Goal: Task Accomplishment & Management: Manage account settings

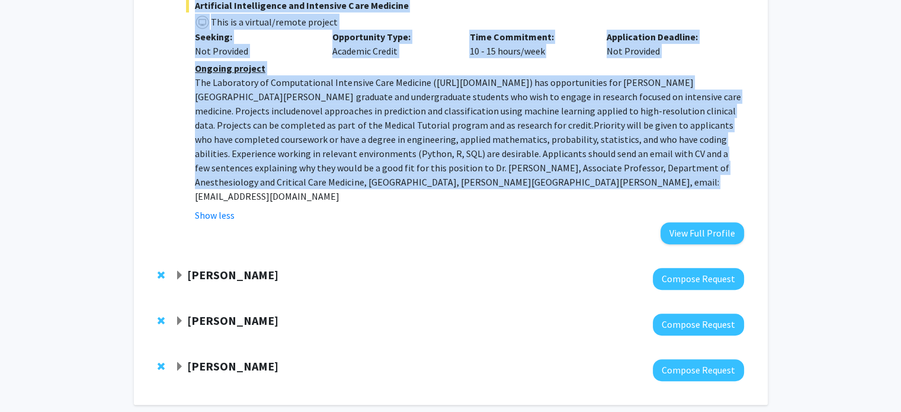
scroll to position [441, 0]
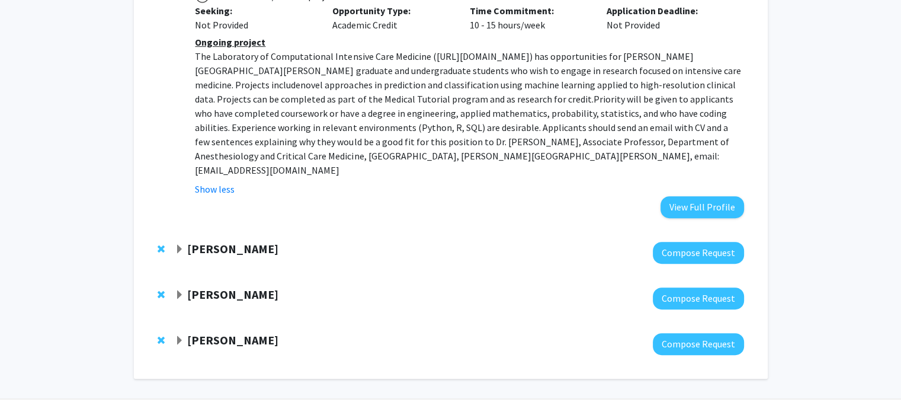
click at [183, 245] on span "Expand David Elbert Bookmark" at bounding box center [179, 249] width 9 height 9
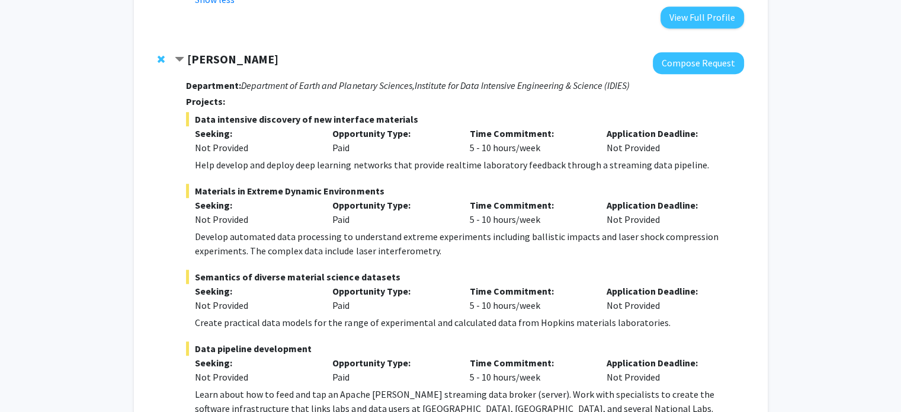
scroll to position [631, 0]
click at [330, 229] on div "Develop automated data processing to understand extreme experiments including b…" at bounding box center [469, 243] width 549 height 28
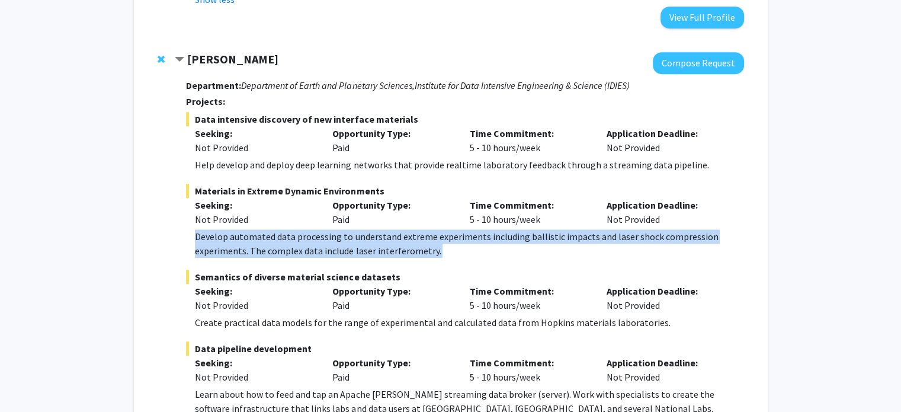
click at [330, 229] on div "Develop automated data processing to understand extreme experiments including b…" at bounding box center [469, 243] width 549 height 28
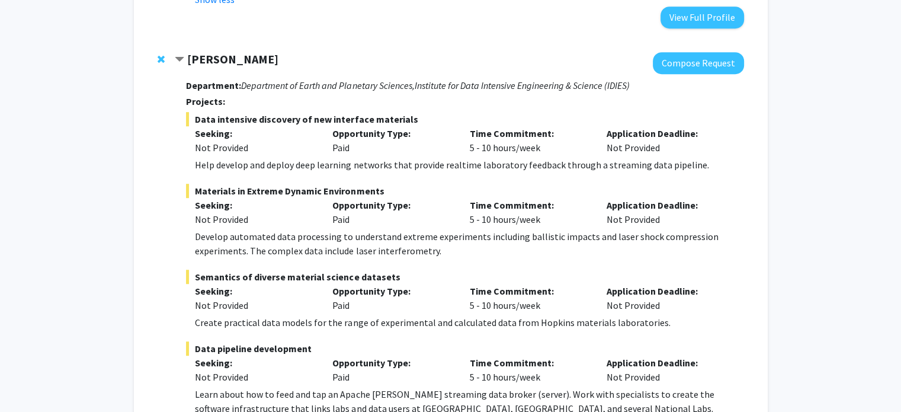
click at [349, 158] on div "Help develop and deploy deep learning networks that provide realtime laboratory…" at bounding box center [469, 165] width 549 height 14
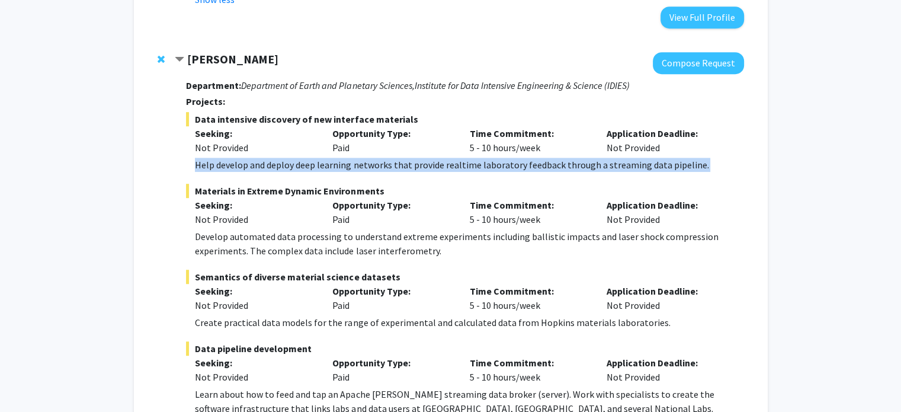
click at [349, 158] on div "Help develop and deploy deep learning networks that provide realtime laboratory…" at bounding box center [469, 165] width 549 height 14
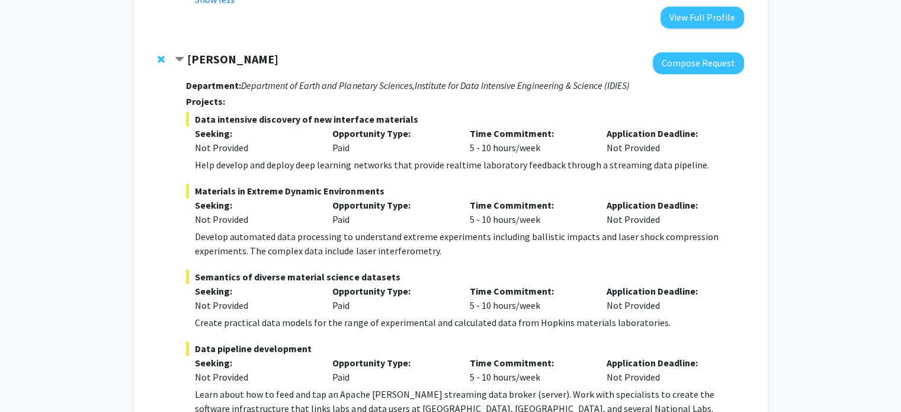
click at [349, 158] on div "Help develop and deploy deep learning networks that provide realtime laboratory…" at bounding box center [469, 165] width 549 height 14
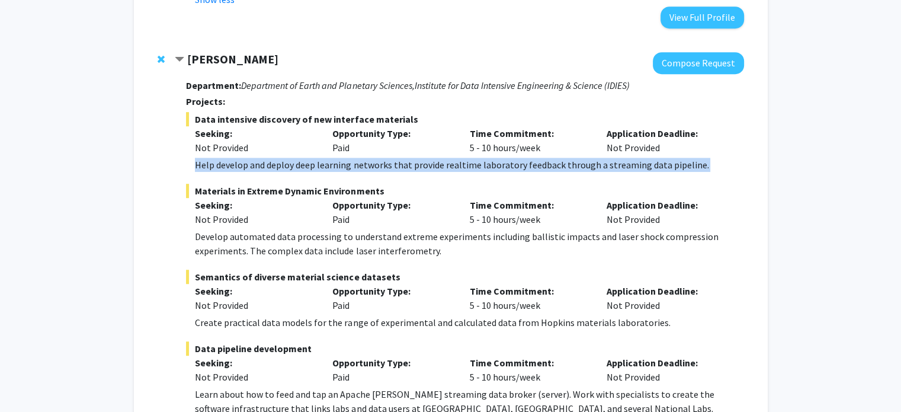
click at [349, 158] on div "Help develop and deploy deep learning networks that provide realtime laboratory…" at bounding box center [469, 165] width 549 height 14
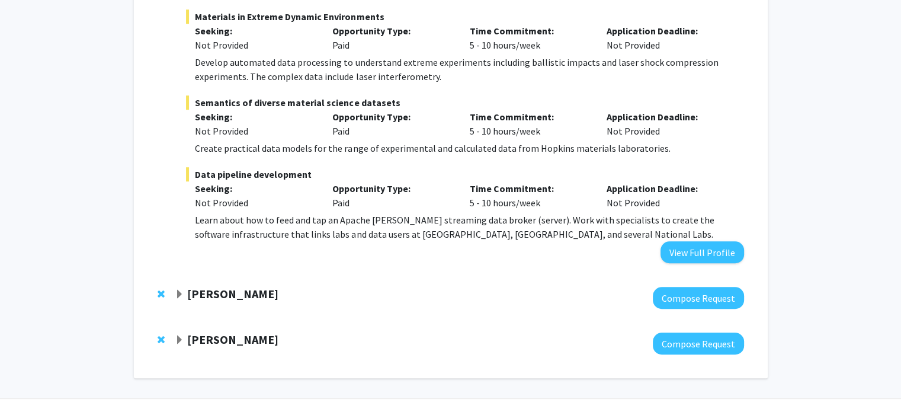
click at [181, 290] on span "Expand Daniel Khashabi Bookmark" at bounding box center [179, 294] width 9 height 9
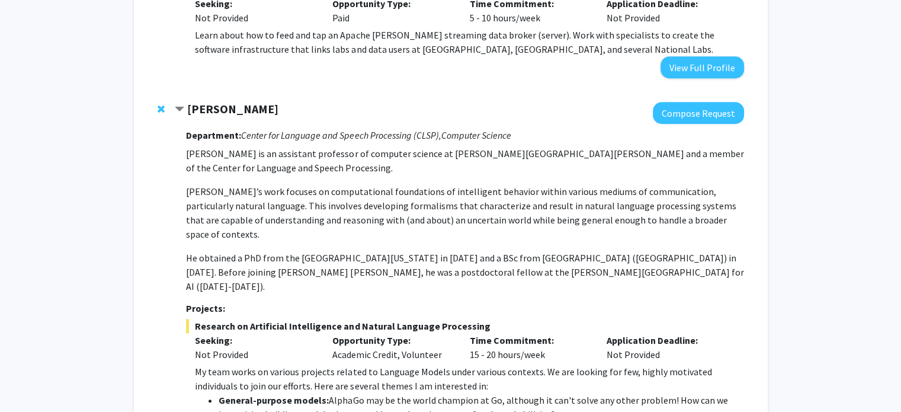
scroll to position [991, 0]
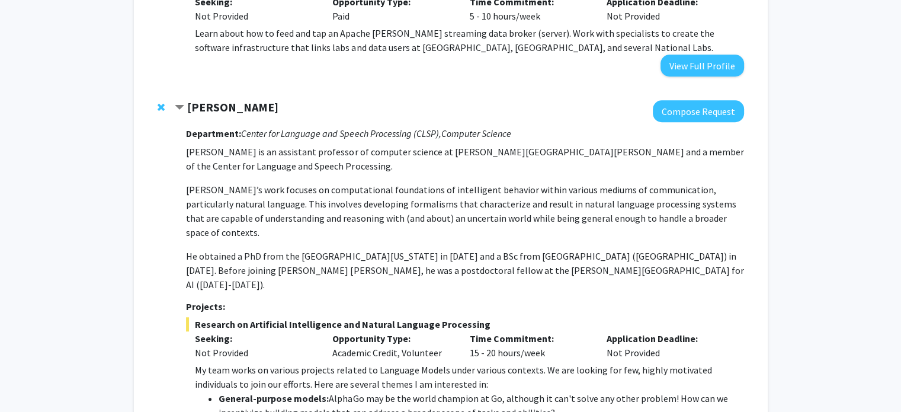
click at [375, 249] on p "He obtained a PhD from the [GEOGRAPHIC_DATA][US_STATE] in [DATE] and a BSc from…" at bounding box center [465, 270] width 558 height 43
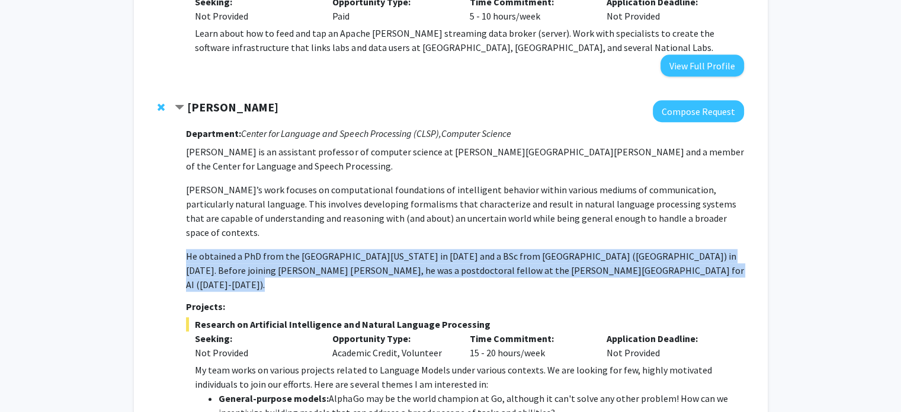
click at [375, 249] on p "He obtained a PhD from the [GEOGRAPHIC_DATA][US_STATE] in [DATE] and a BSc from…" at bounding box center [465, 270] width 558 height 43
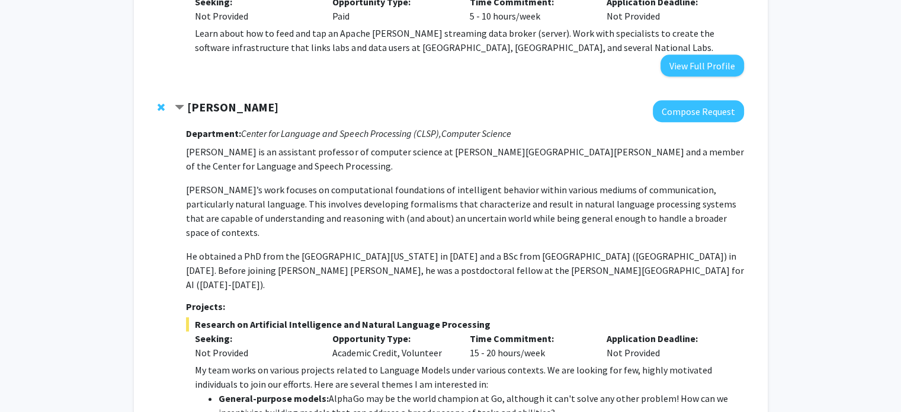
click at [370, 301] on h3 "Projects:" at bounding box center [465, 306] width 558 height 11
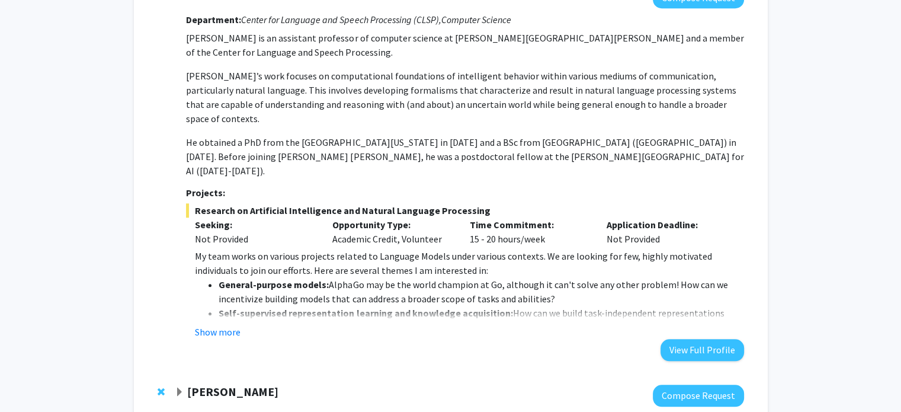
scroll to position [1128, 0]
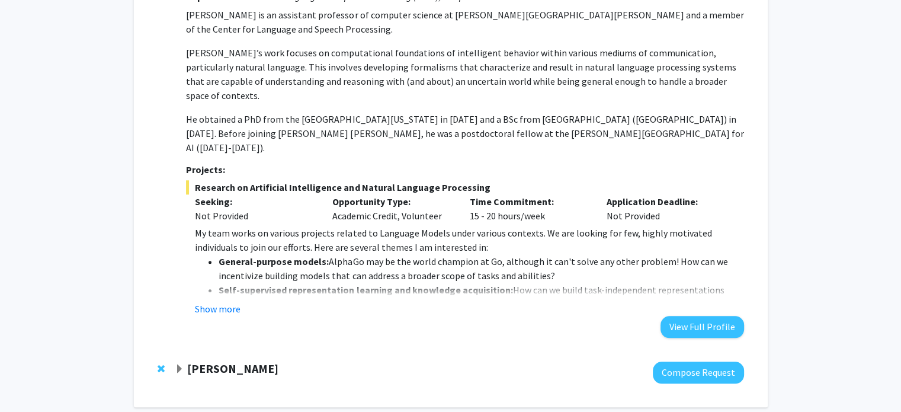
click at [180, 364] on span "Expand Laureano Moro-Velazquez Bookmark" at bounding box center [179, 368] width 9 height 9
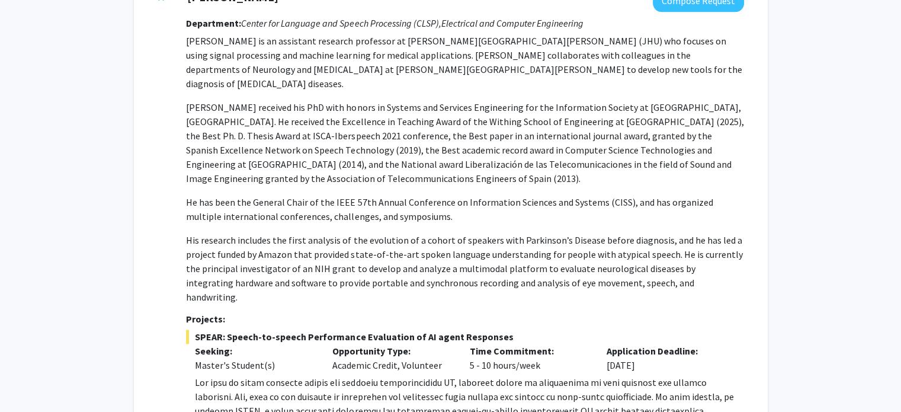
scroll to position [1576, 0]
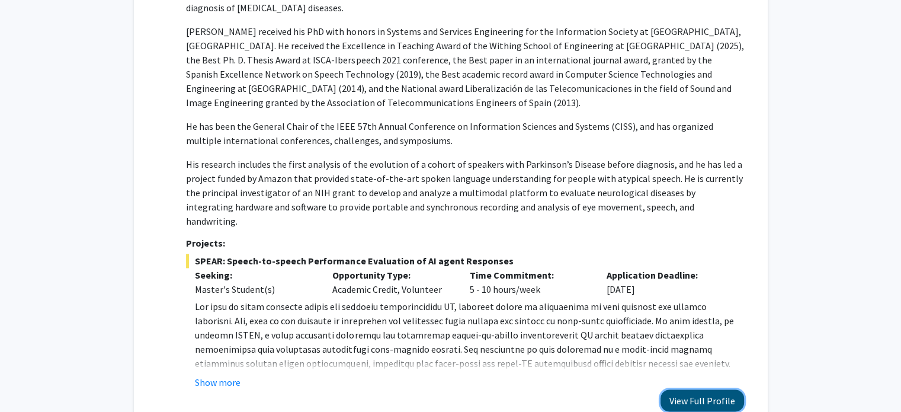
click at [685, 389] on button "View Full Profile" at bounding box center [703, 400] width 84 height 22
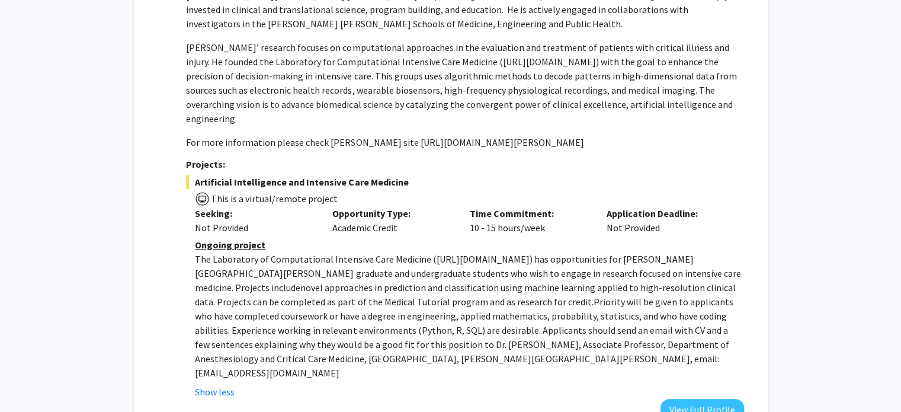
scroll to position [0, 0]
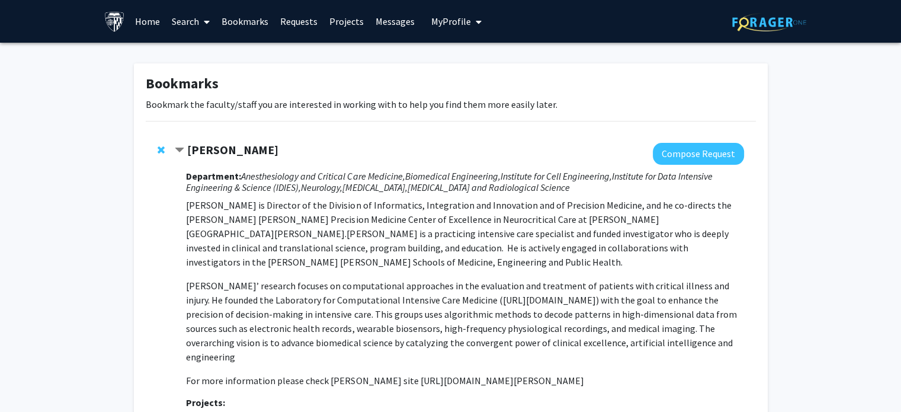
click at [433, 17] on span "My Profile" at bounding box center [451, 21] width 40 height 12
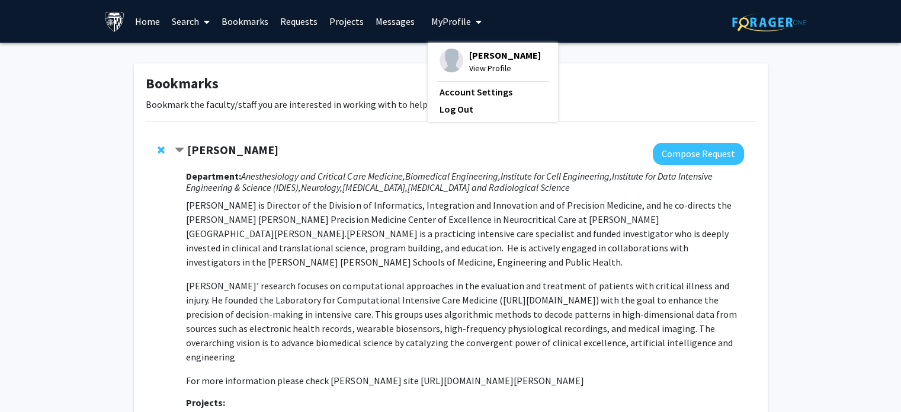
click at [482, 68] on span "View Profile" at bounding box center [505, 68] width 72 height 13
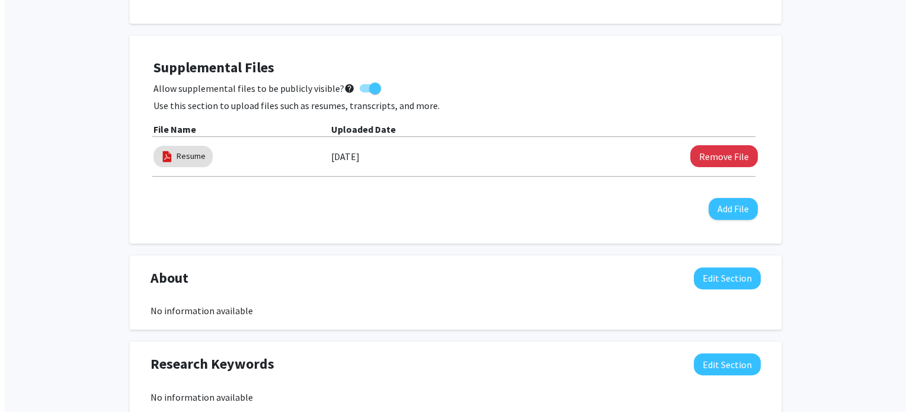
scroll to position [299, 0]
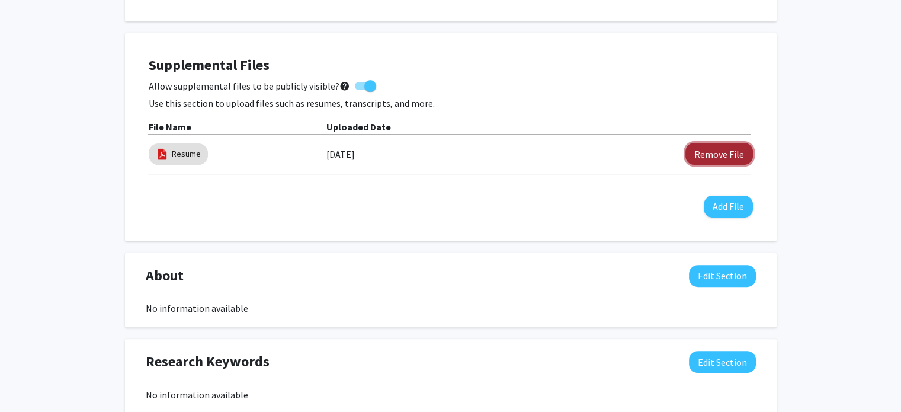
click at [727, 149] on button "Remove File" at bounding box center [720, 154] width 68 height 22
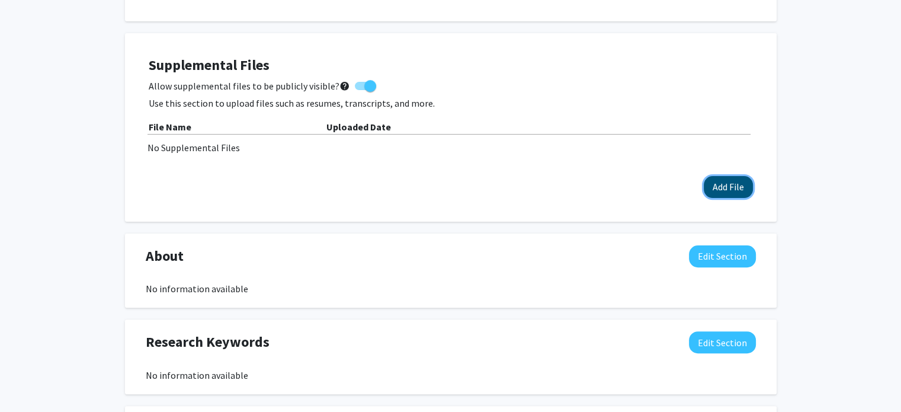
click at [741, 194] on button "Add File" at bounding box center [728, 187] width 49 height 22
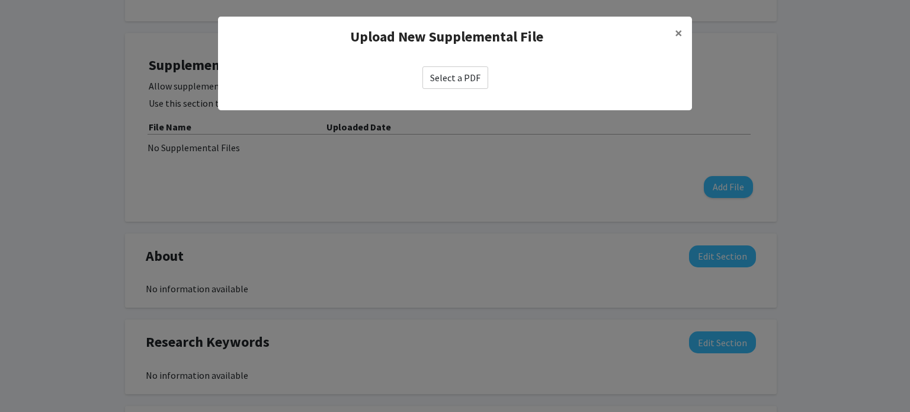
click at [453, 71] on label "Select a PDF" at bounding box center [456, 77] width 66 height 23
click at [0, 0] on input "Select a PDF" at bounding box center [0, 0] width 0 height 0
select select "custom"
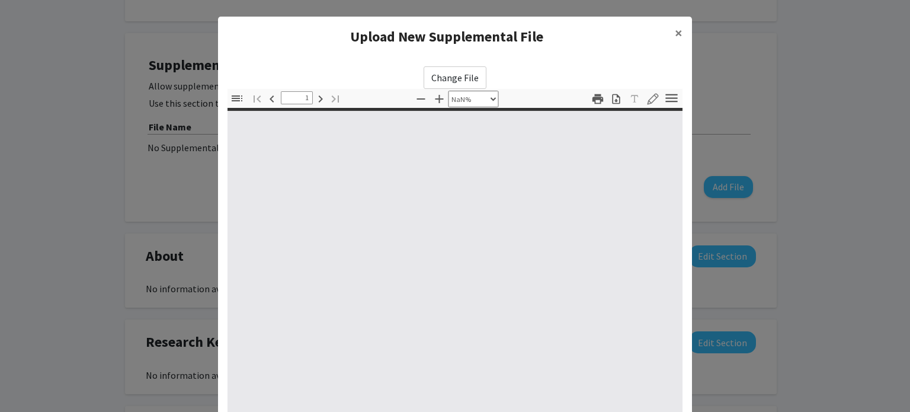
type input "0"
select select "custom"
type input "1"
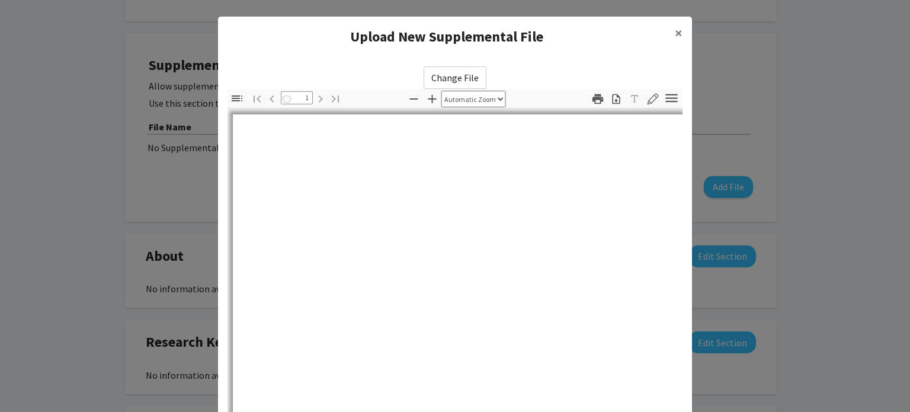
select select "auto"
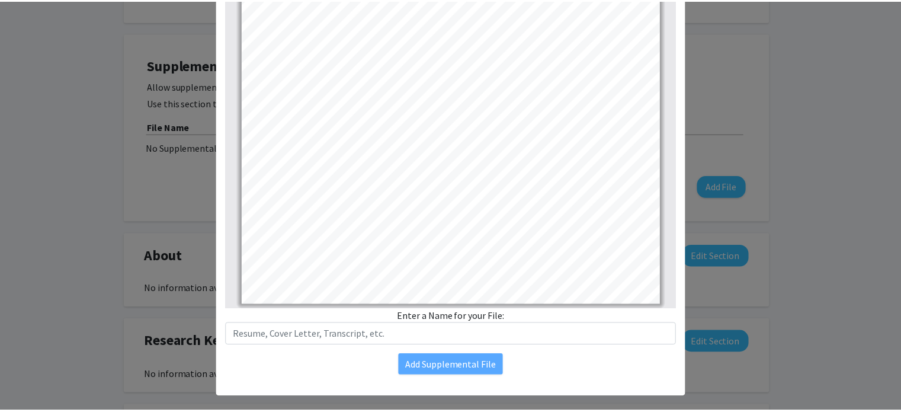
scroll to position [149, 0]
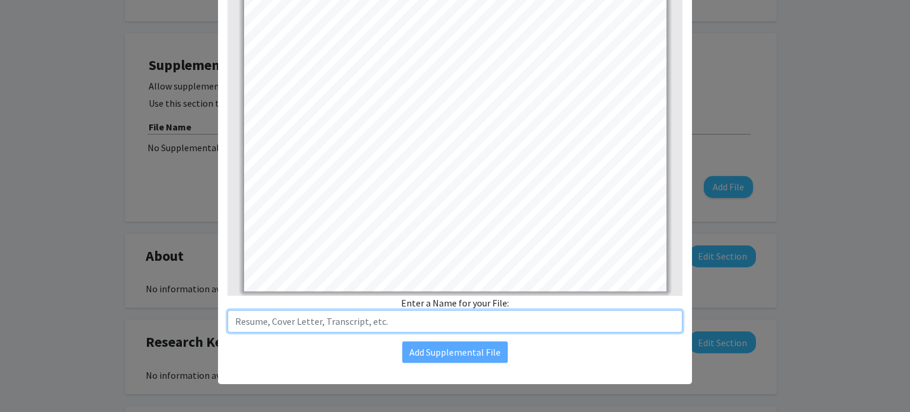
click at [466, 320] on input "text" at bounding box center [455, 321] width 455 height 23
type input "Resume"
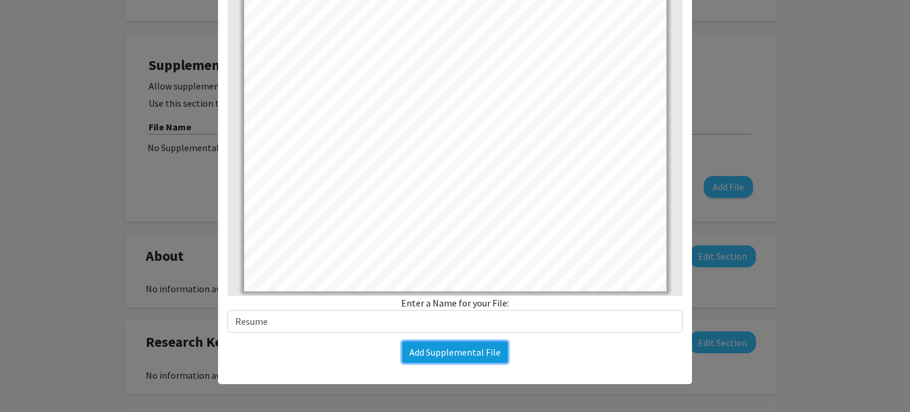
click at [457, 357] on button "Add Supplemental File" at bounding box center [454, 351] width 105 height 21
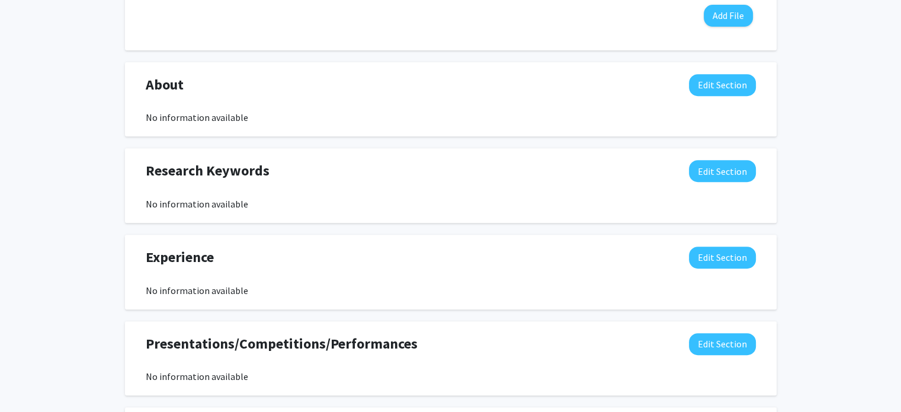
scroll to position [490, 0]
click at [353, 152] on div "Research Keywords Edit Section No information available You may write a maximum…" at bounding box center [451, 185] width 652 height 75
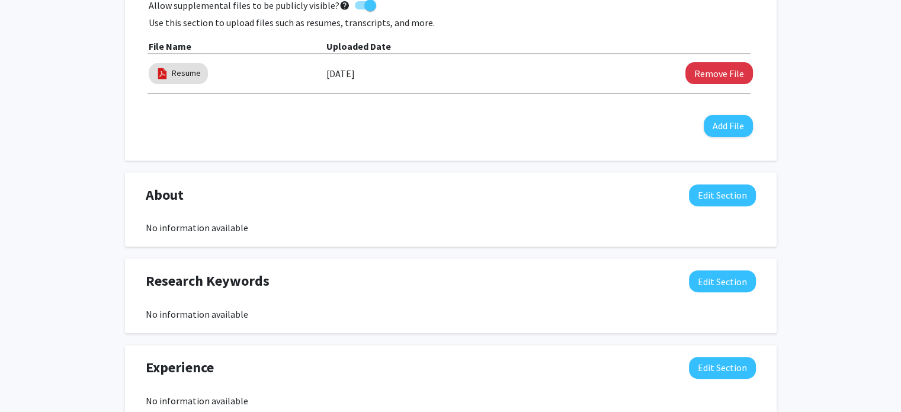
scroll to position [421, 0]
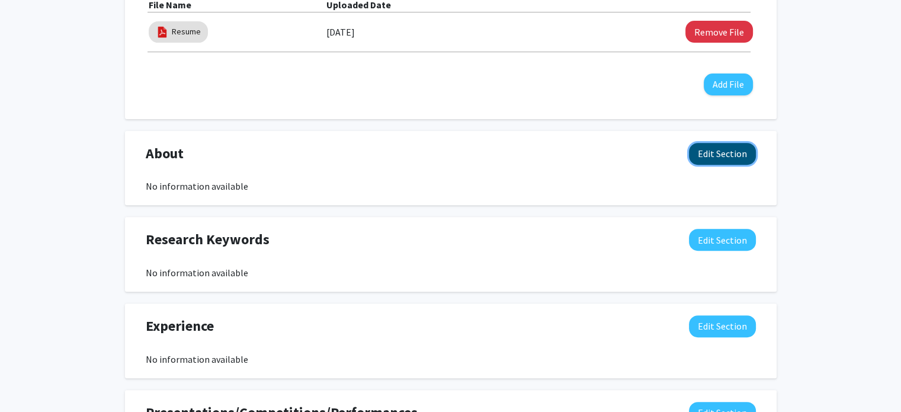
click at [703, 152] on button "Edit Section" at bounding box center [722, 154] width 67 height 22
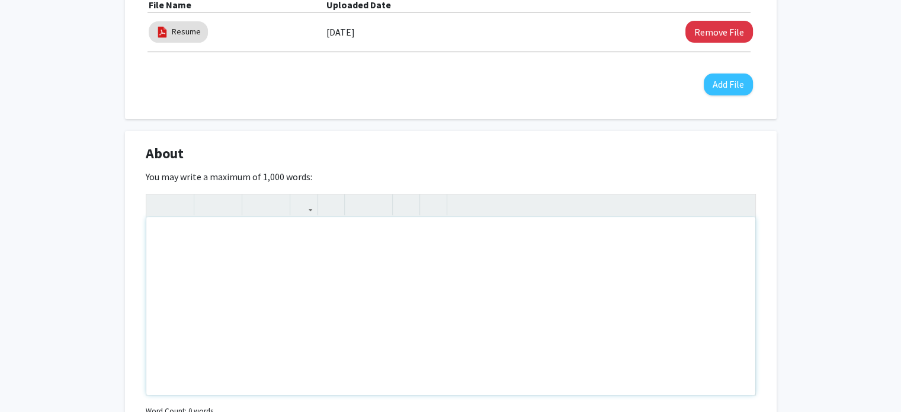
click at [567, 247] on div "Note to users with screen readers: Please deactivate our accessibility plugin f…" at bounding box center [450, 306] width 609 height 178
click at [95, 242] on div "[PERSON_NAME] Edit Section See Public View help Degree Level: Master's Student …" at bounding box center [450, 277] width 901 height 1311
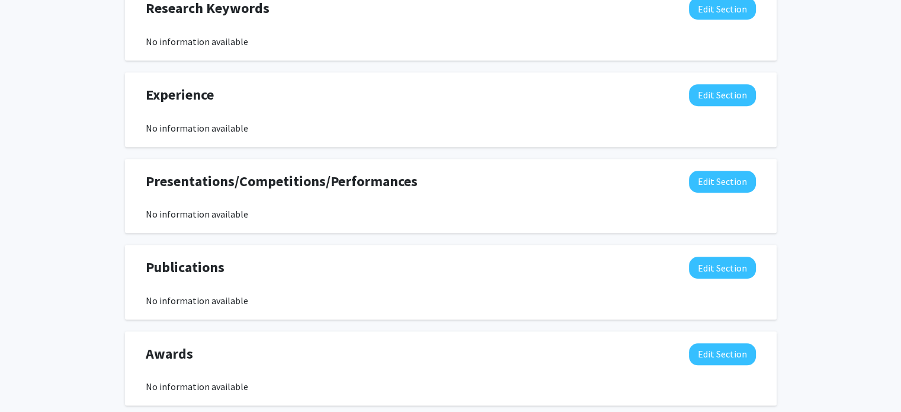
scroll to position [911, 0]
click at [711, 171] on button "Edit Section" at bounding box center [722, 181] width 67 height 22
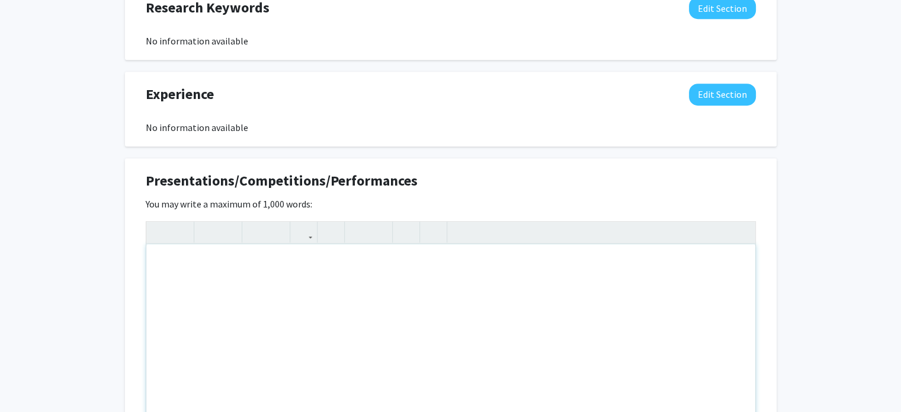
click at [400, 305] on div "Note to users with screen readers: Please deactivate our accessibility plugin f…" at bounding box center [450, 333] width 609 height 178
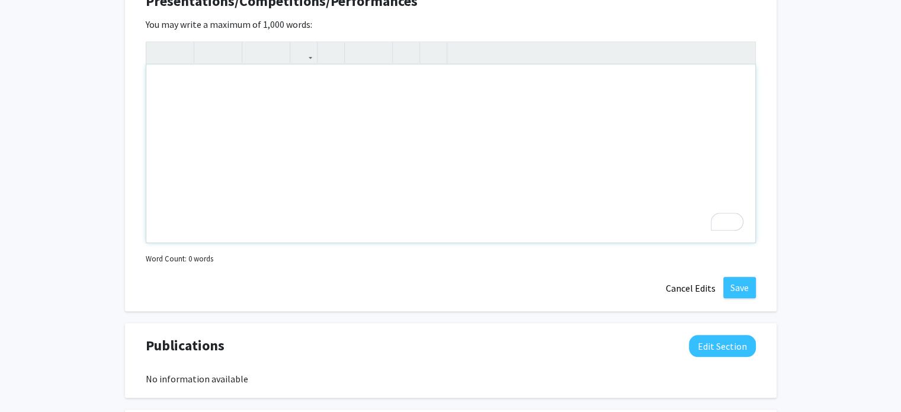
scroll to position [1199, 0]
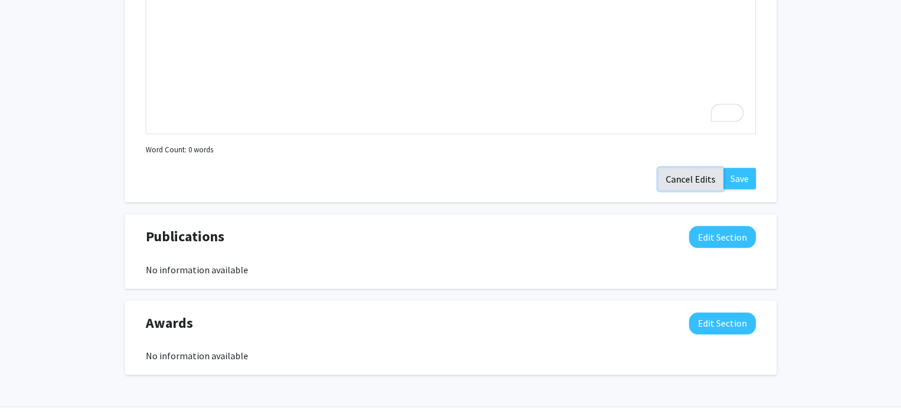
click at [699, 180] on button "Cancel Edits" at bounding box center [690, 179] width 65 height 23
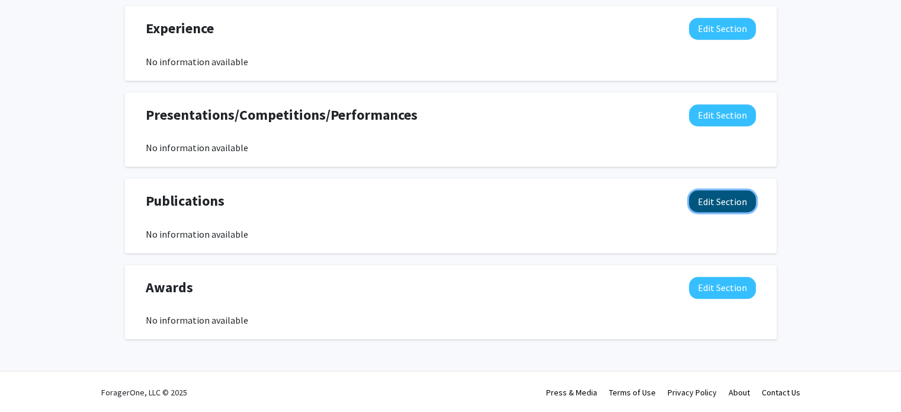
click at [706, 196] on button "Edit Section" at bounding box center [722, 201] width 67 height 22
